Goal: Transaction & Acquisition: Purchase product/service

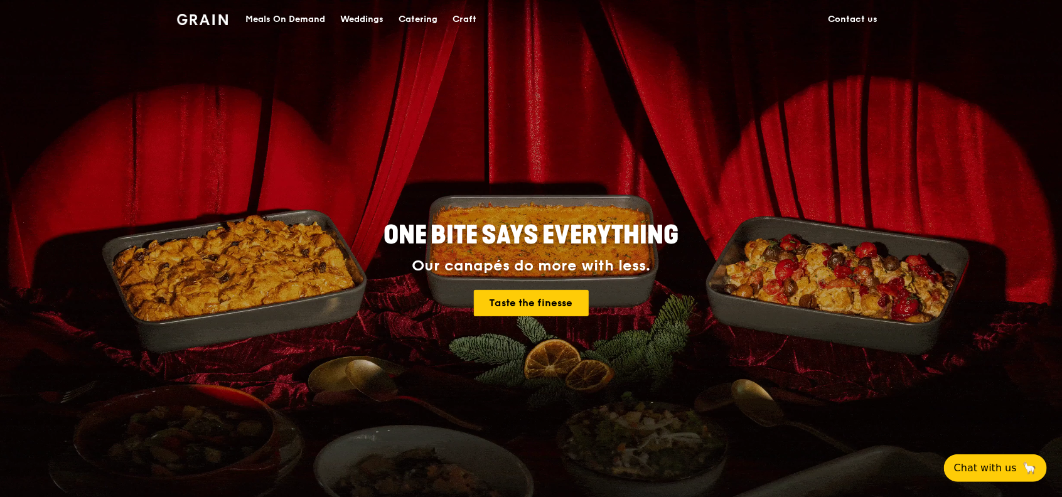
click at [259, 354] on div "ONE BITE SAYS EVERYTHING Our canapés do more with less. Taste the finesse" at bounding box center [531, 270] width 703 height 465
click at [318, 22] on div "Meals On Demand" at bounding box center [285, 20] width 80 height 38
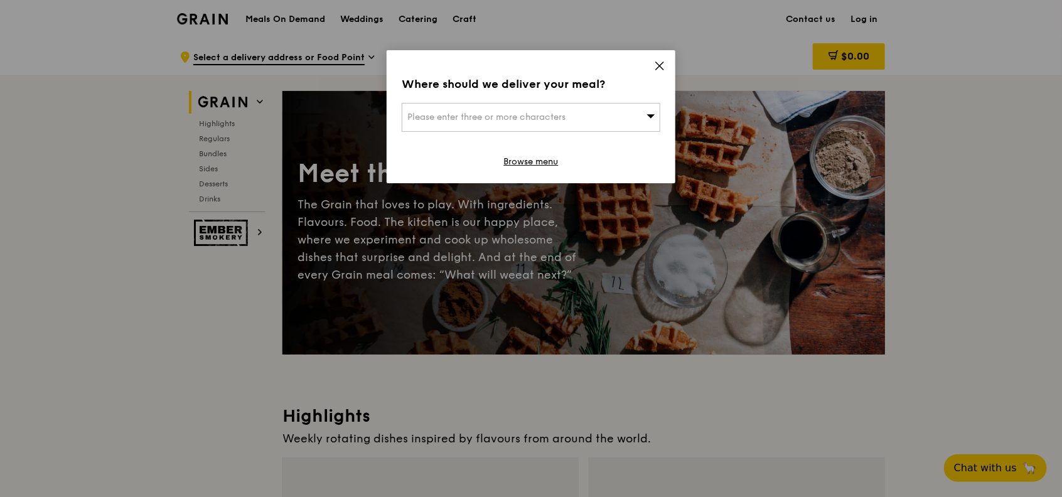
click at [641, 120] on div "Please enter three or more characters" at bounding box center [531, 117] width 259 height 29
click at [666, 62] on div "Where should we deliver your meal? Please enter three or more characters Please…" at bounding box center [531, 116] width 289 height 133
click at [664, 60] on icon at bounding box center [659, 65] width 11 height 11
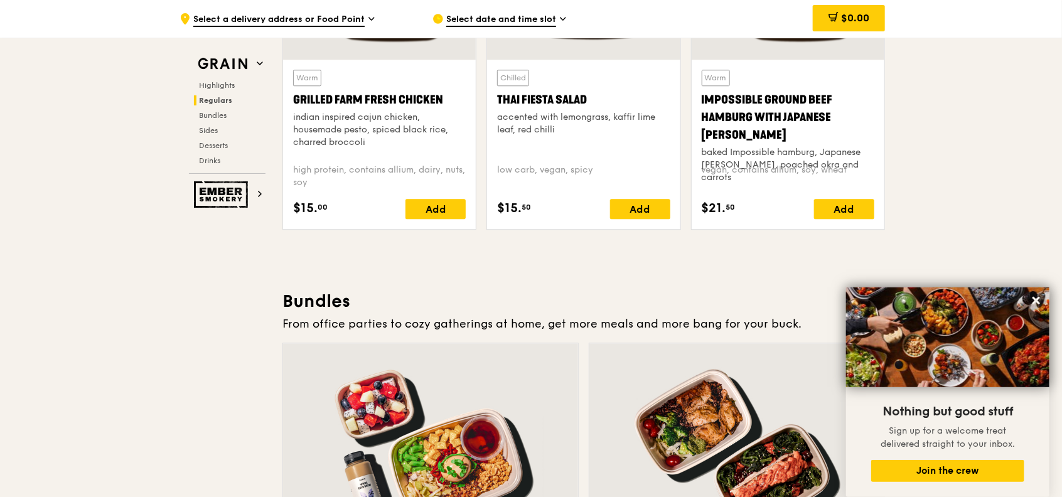
scroll to position [1590, 0]
